Goal: Task Accomplishment & Management: Manage account settings

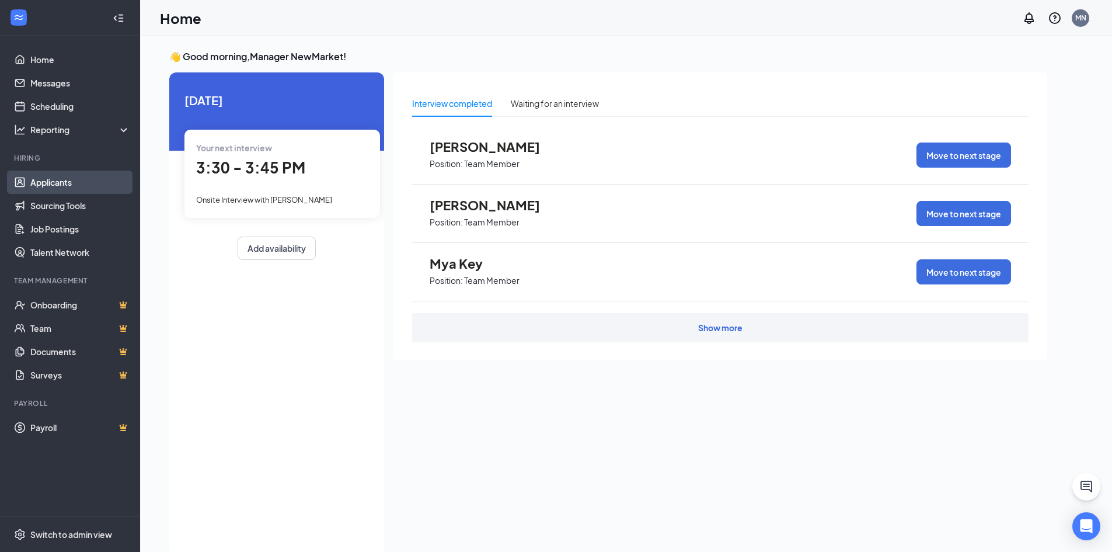
click at [64, 186] on link "Applicants" at bounding box center [80, 181] width 100 height 23
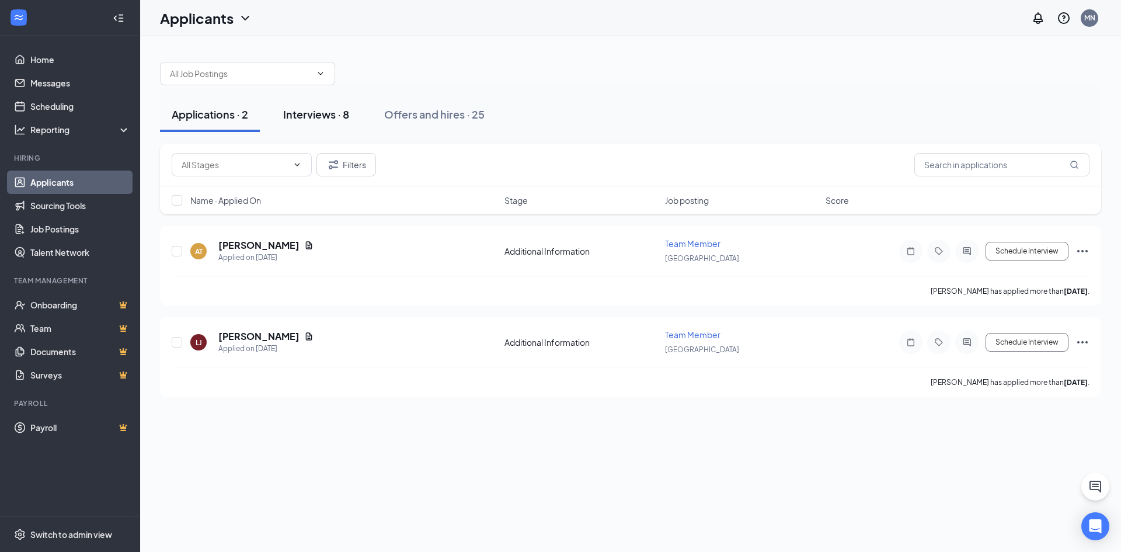
click at [316, 114] on div "Interviews · 8" at bounding box center [316, 114] width 66 height 15
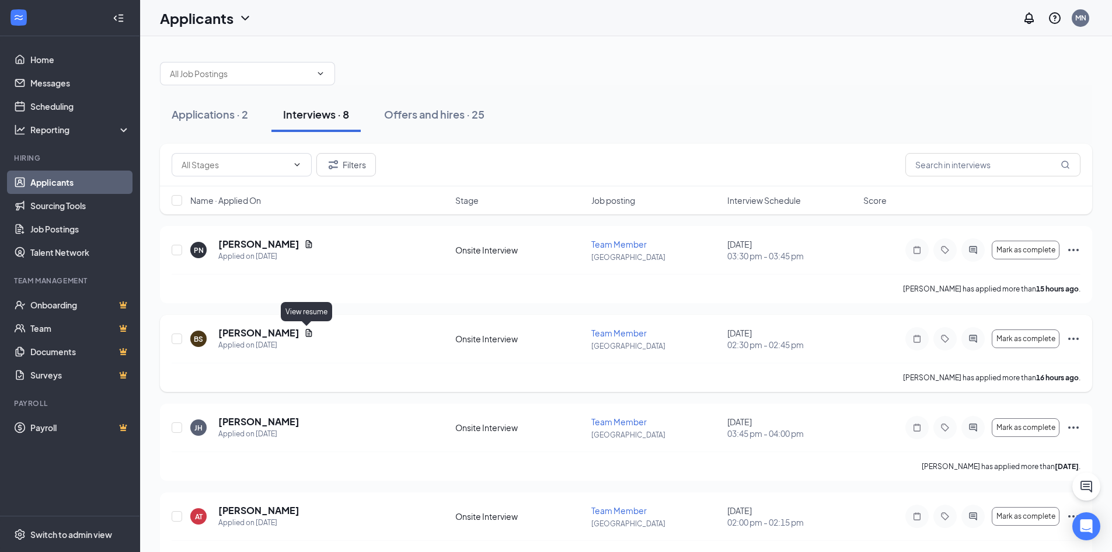
click at [304, 333] on icon "Document" at bounding box center [308, 332] width 9 height 9
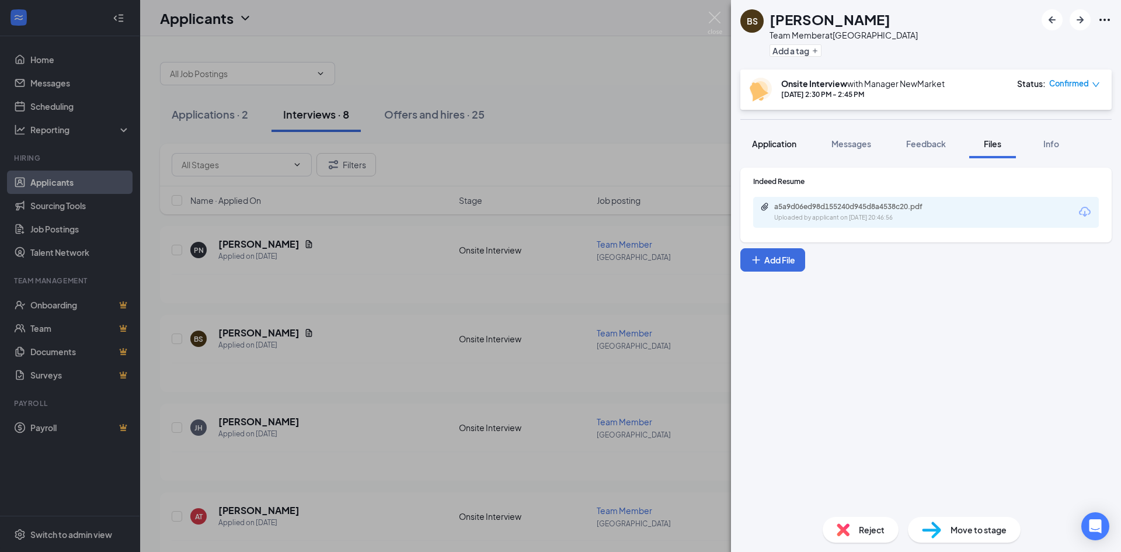
click at [803, 144] on button "Application" at bounding box center [774, 143] width 68 height 29
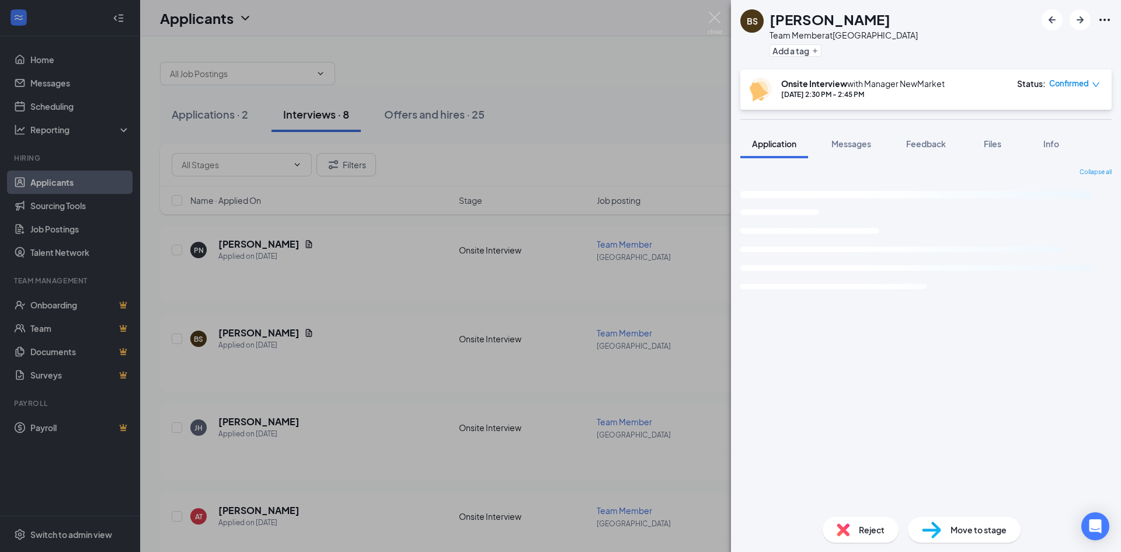
click at [795, 149] on div "Application" at bounding box center [774, 144] width 44 height 12
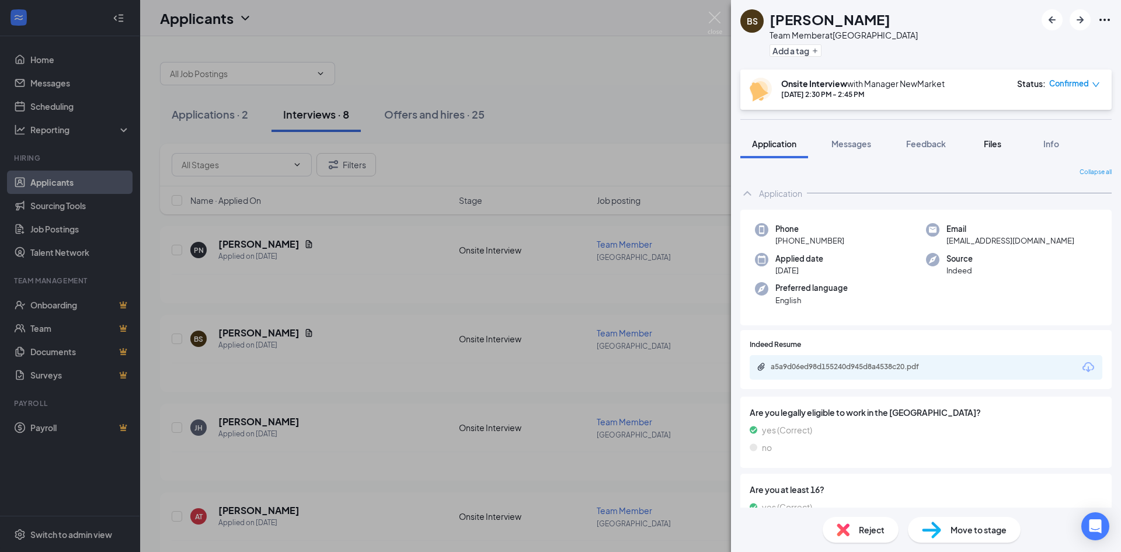
click at [998, 151] on button "Files" at bounding box center [992, 143] width 47 height 29
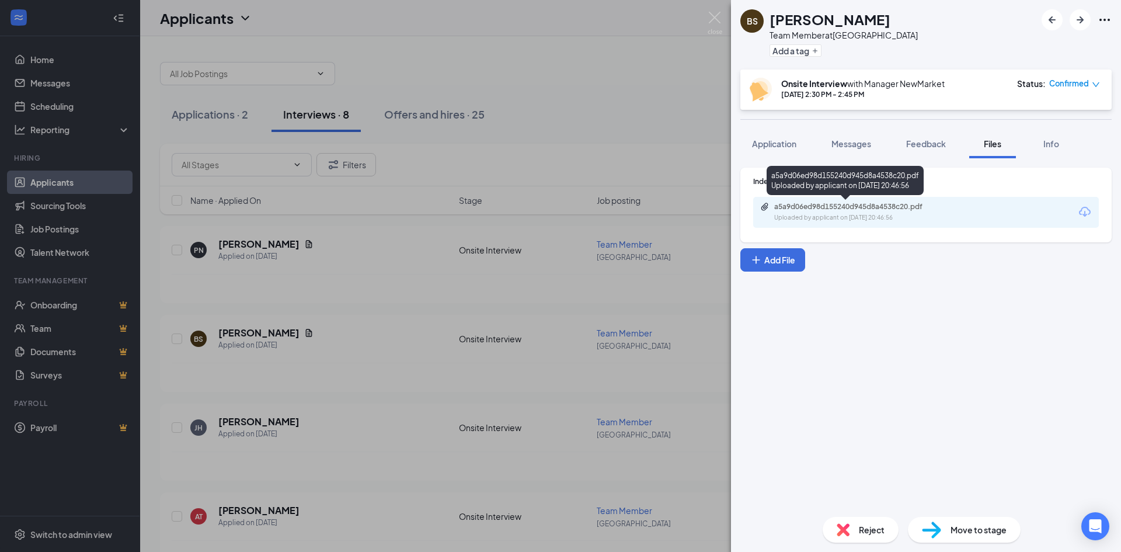
click at [878, 215] on div "Uploaded by applicant on [DATE] 20:46:56" at bounding box center [861, 217] width 175 height 9
click at [564, 57] on div "BS [PERSON_NAME] Team Member at [GEOGRAPHIC_DATA] Add a tag Onsite Interview wi…" at bounding box center [560, 276] width 1121 height 552
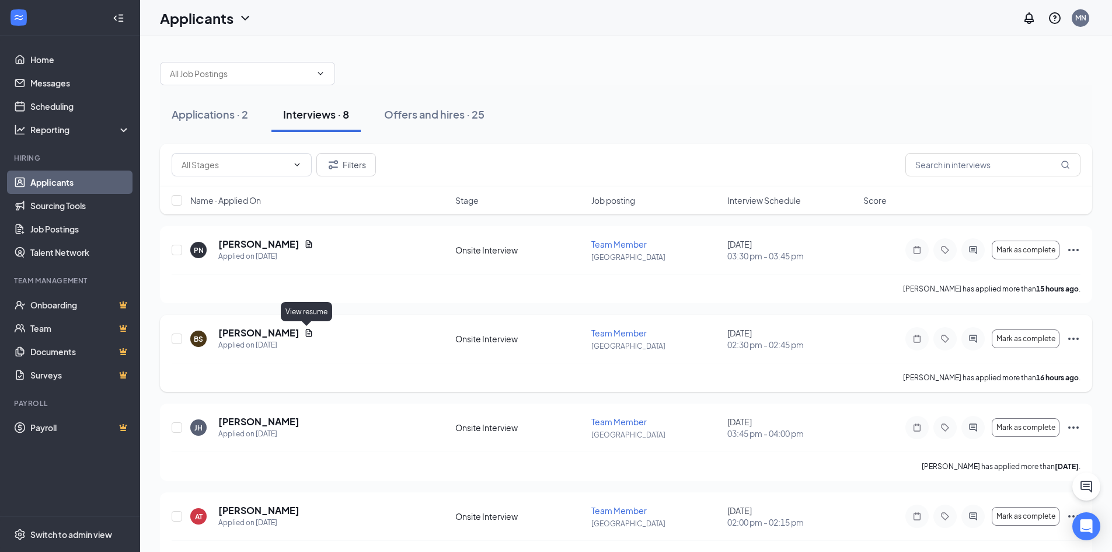
click at [309, 330] on icon "Document" at bounding box center [308, 332] width 9 height 9
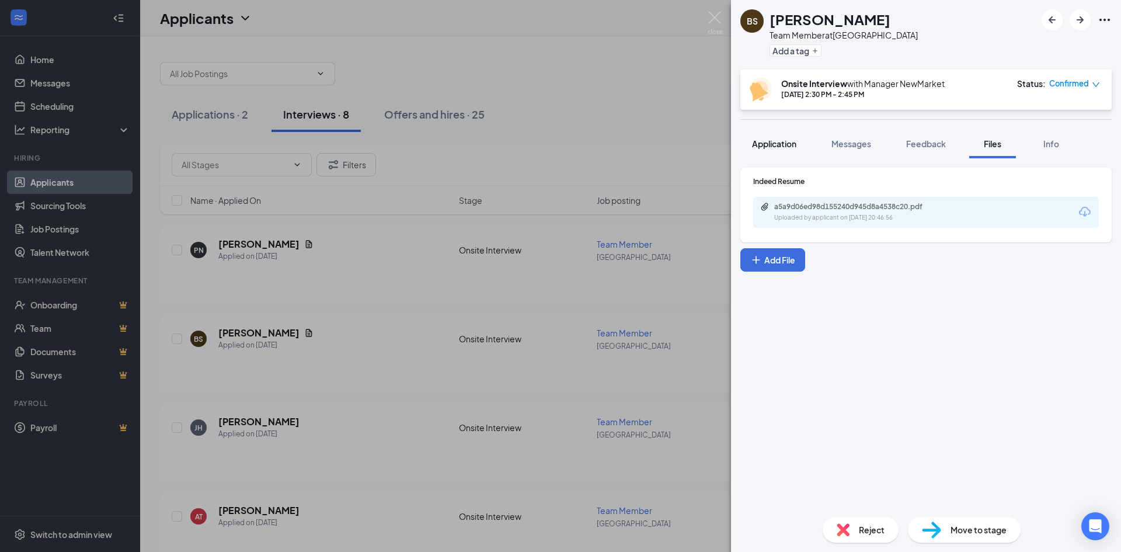
click at [772, 147] on span "Application" at bounding box center [774, 143] width 44 height 11
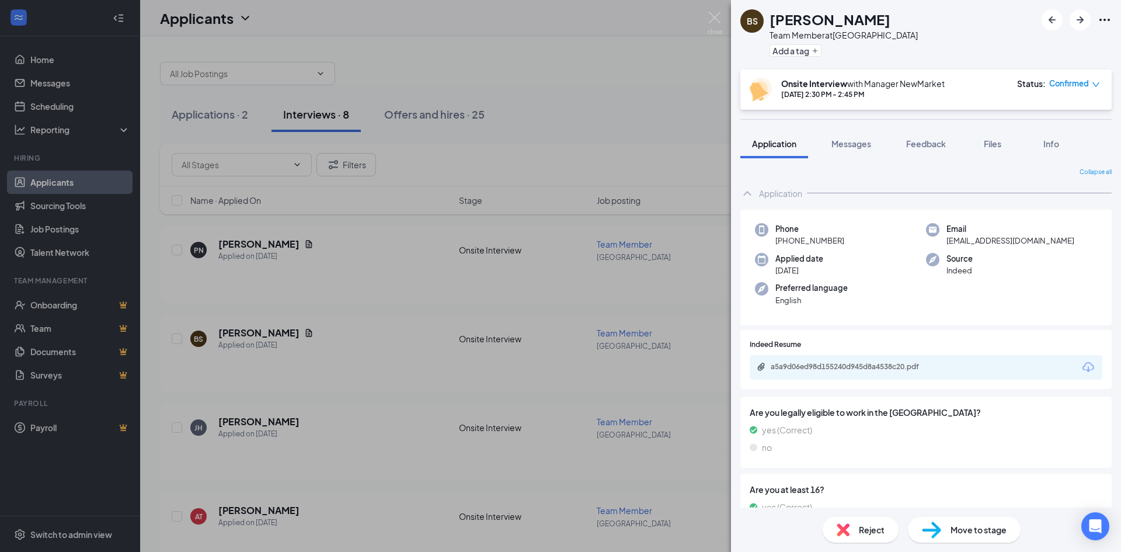
click at [675, 75] on div "BS [PERSON_NAME] Team Member at [GEOGRAPHIC_DATA] Add a tag Onsite Interview wi…" at bounding box center [560, 276] width 1121 height 552
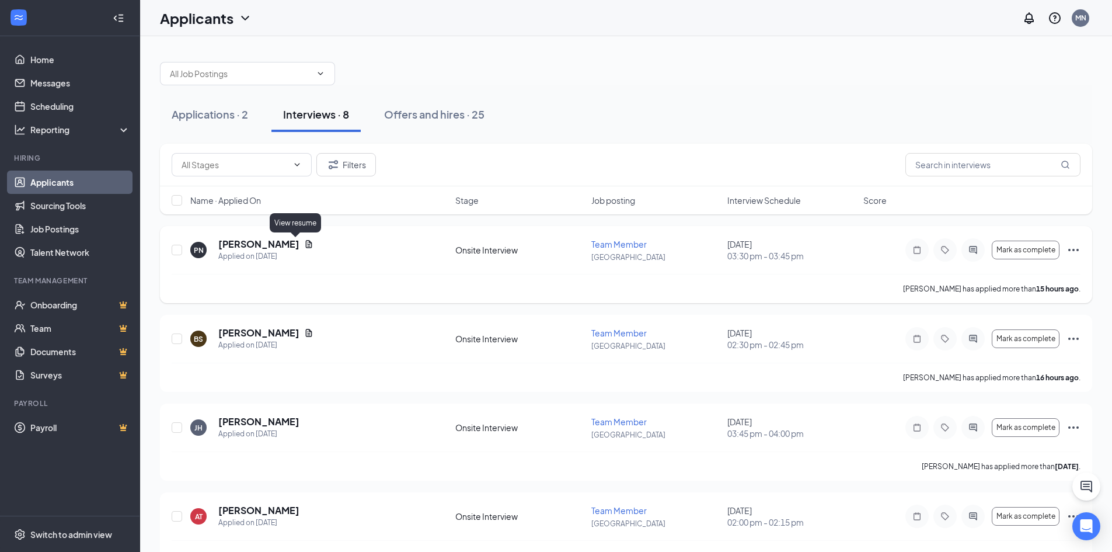
click at [304, 247] on icon "Document" at bounding box center [308, 243] width 9 height 9
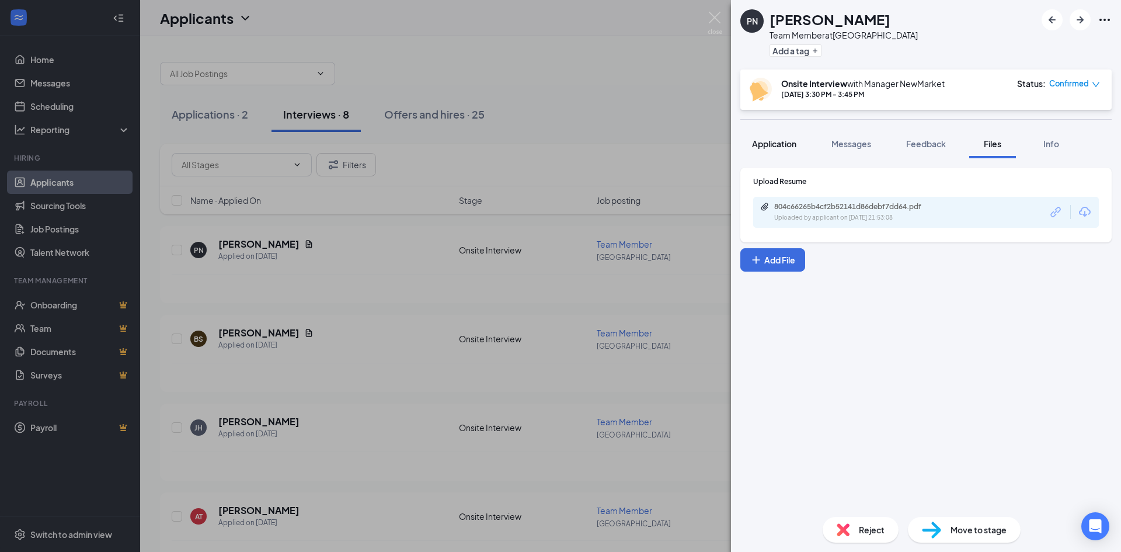
click at [776, 150] on button "Application" at bounding box center [774, 143] width 68 height 29
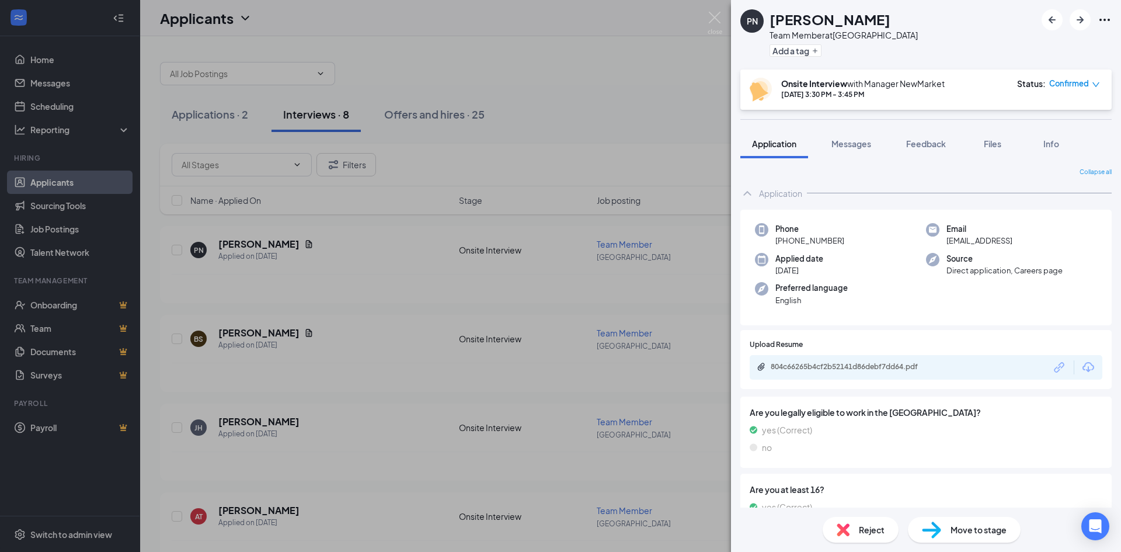
click at [883, 376] on div "804c66265b4cf2b52141d86debf7dd64.pdf" at bounding box center [926, 367] width 353 height 25
click at [869, 358] on div "804c66265b4cf2b52141d86debf7dd64.pdf" at bounding box center [850, 347] width 156 height 24
click at [870, 363] on div "804c66265b4cf2b52141d86debf7dd64.pdf" at bounding box center [852, 366] width 163 height 9
click at [652, 68] on div "PN [PERSON_NAME] Team Member at [GEOGRAPHIC_DATA] Add a tag Onsite Interview wi…" at bounding box center [560, 276] width 1121 height 552
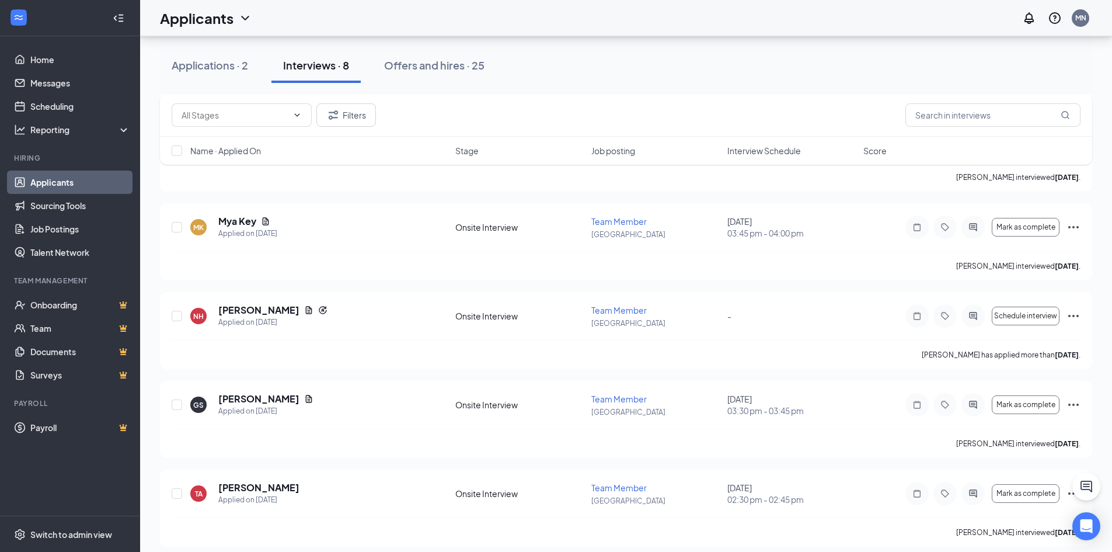
scroll to position [386, 0]
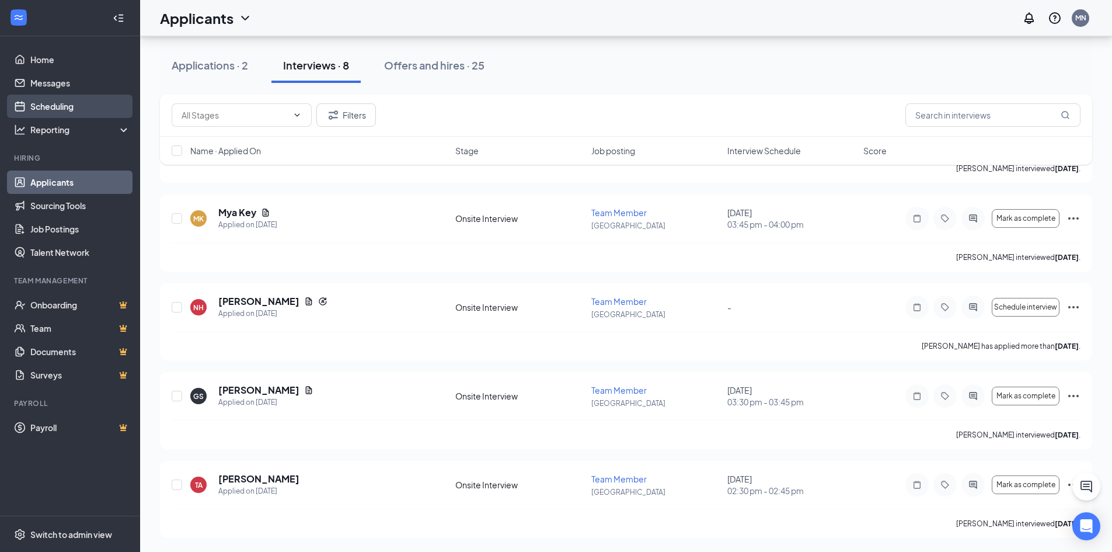
click at [47, 109] on link "Scheduling" at bounding box center [80, 106] width 100 height 23
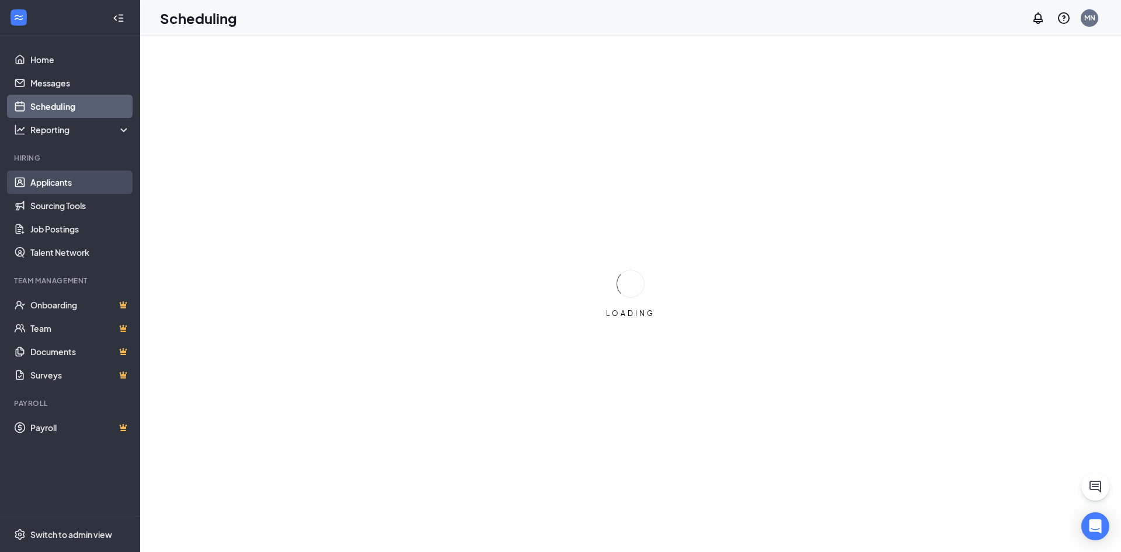
click at [54, 186] on link "Applicants" at bounding box center [80, 181] width 100 height 23
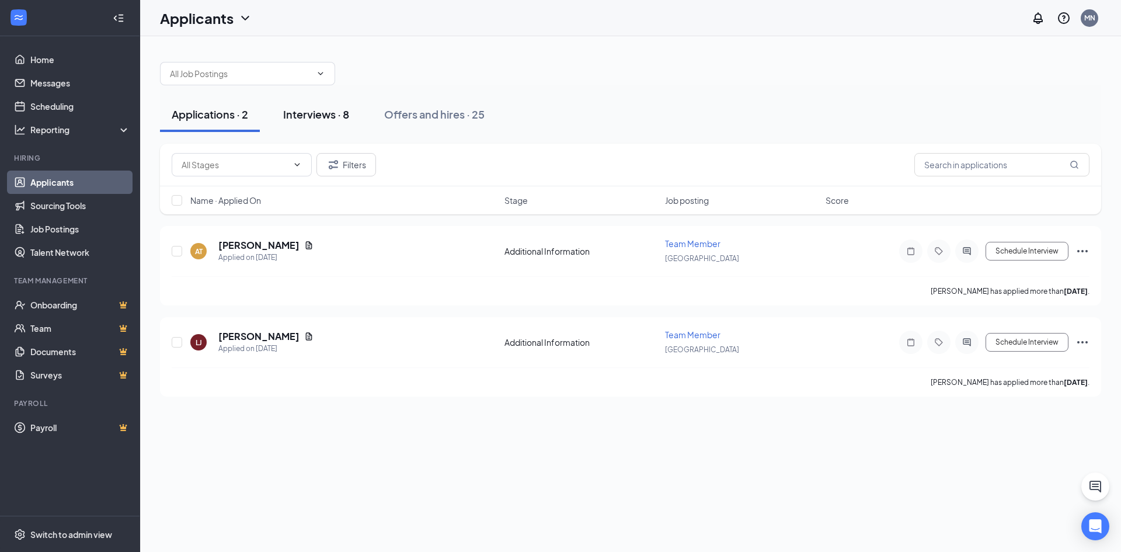
click at [330, 123] on button "Interviews · 8" at bounding box center [315, 114] width 89 height 35
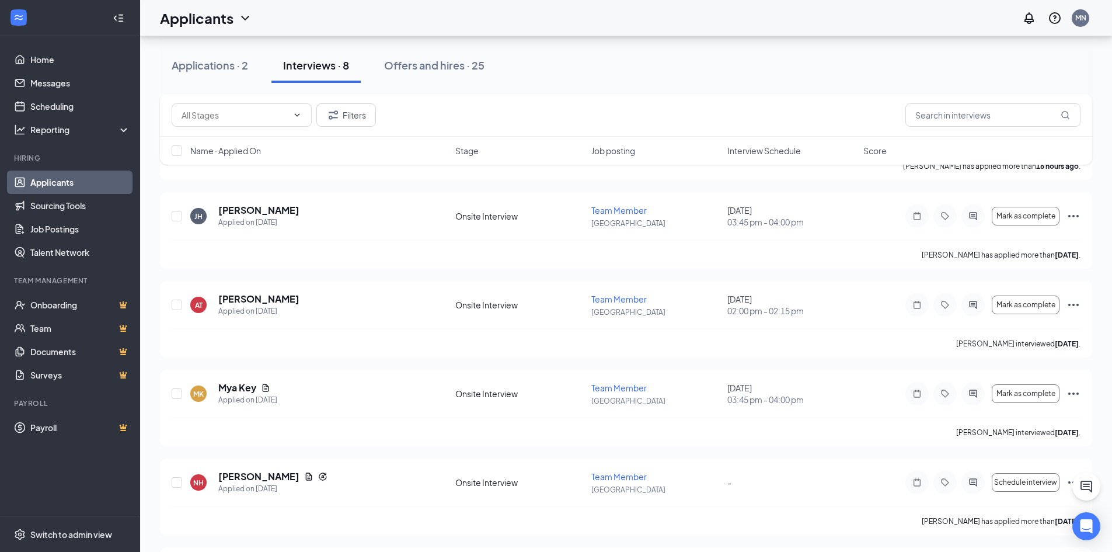
scroll to position [328, 0]
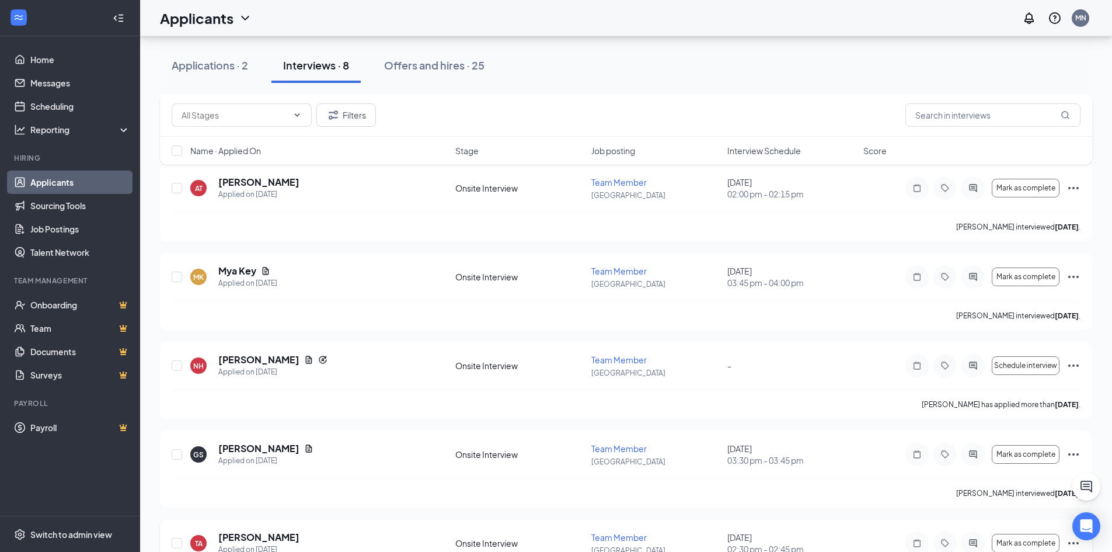
click at [1076, 542] on icon "Ellipses" at bounding box center [1074, 543] width 14 height 14
click at [708, 71] on div "Applications · 2 Interviews · 8 Offers and hires · 25" at bounding box center [626, 65] width 932 height 35
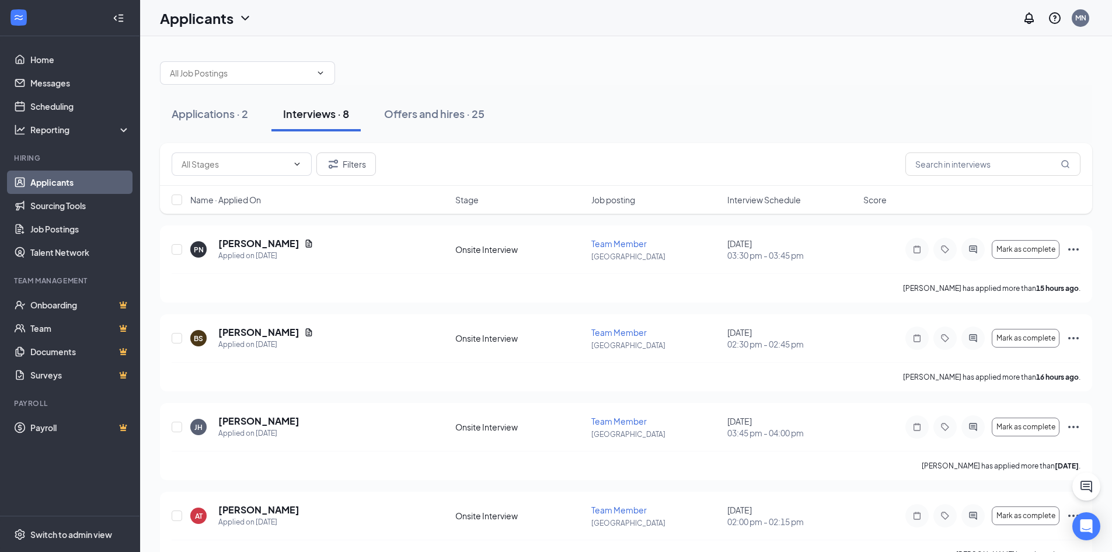
scroll to position [0, 0]
